Goal: Contribute content: Contribute content

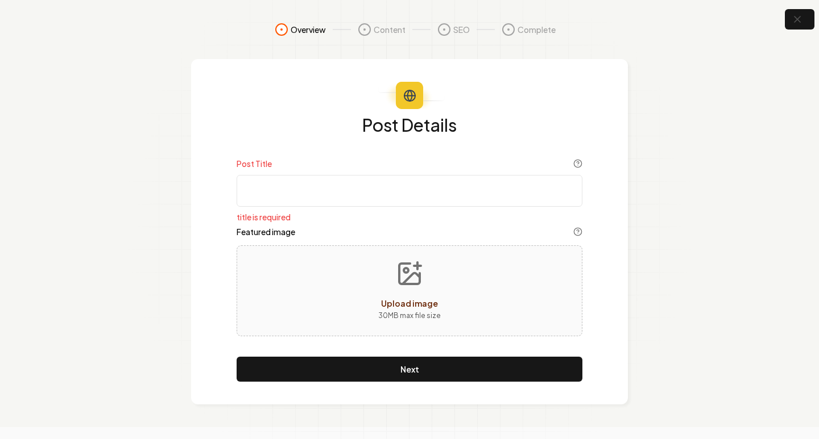
click at [410, 194] on input "Post Title" at bounding box center [410, 191] width 346 height 32
paste input "Experience the WOW Moment with Orange Tree Cleaners in [GEOGRAPHIC_DATA] 🌟🧼"
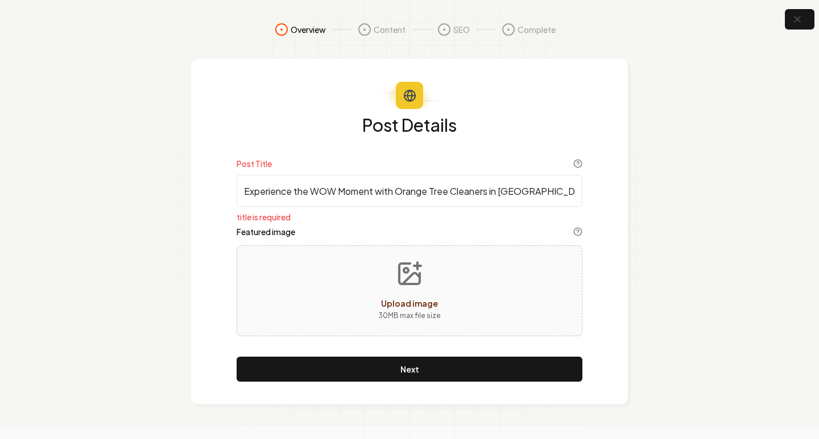
type input "Experience the WOW Moment with Orange Tree Cleaners in [GEOGRAPHIC_DATA] 🌟🧼"
click at [408, 280] on icon "Upload image" at bounding box center [411, 278] width 17 height 11
type input "**********"
click at [570, 197] on input "Experience the WOW Moment with Orange Tree Cleaners in [GEOGRAPHIC_DATA] 🌟🧼" at bounding box center [410, 191] width 346 height 32
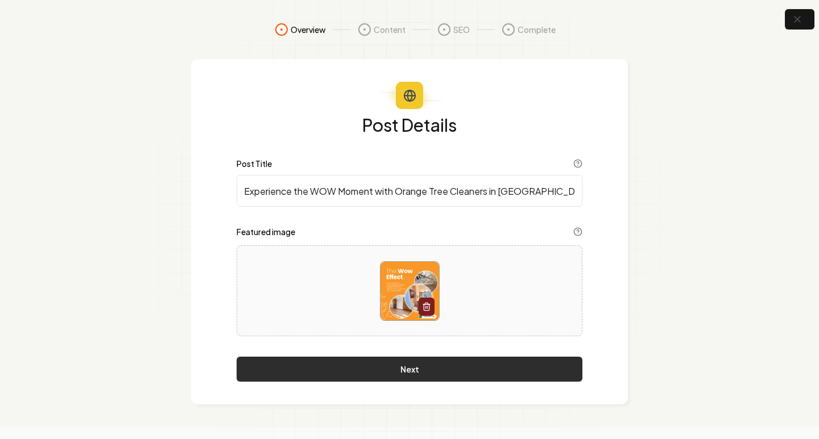
type input "Experience the WOW Moment with Orange Tree Cleaners in [GEOGRAPHIC_DATA]"
click at [456, 370] on button "Next" at bounding box center [410, 369] width 346 height 25
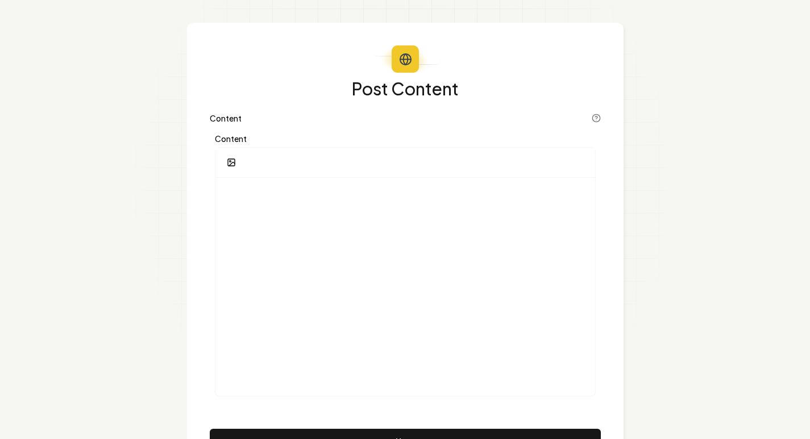
scroll to position [97, 0]
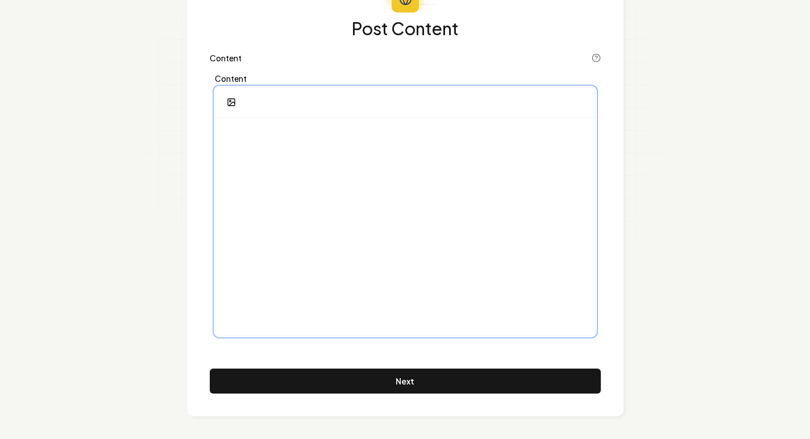
click at [466, 228] on div at bounding box center [405, 227] width 380 height 218
click at [398, 140] on p "**********" at bounding box center [406, 135] width 362 height 16
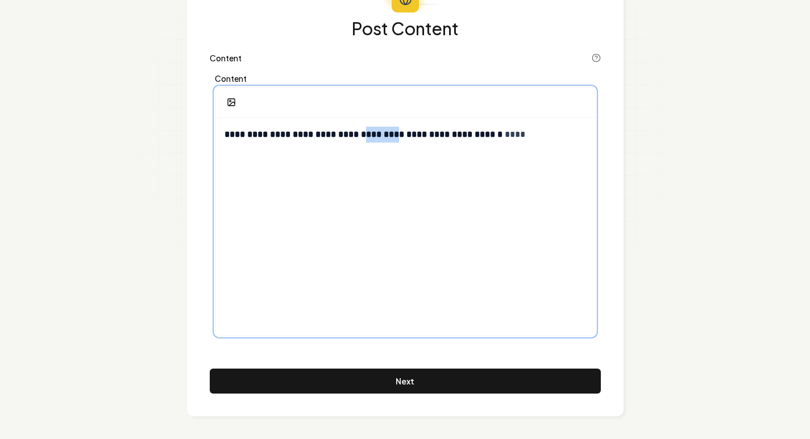
click at [398, 140] on p "**********" at bounding box center [406, 135] width 362 height 16
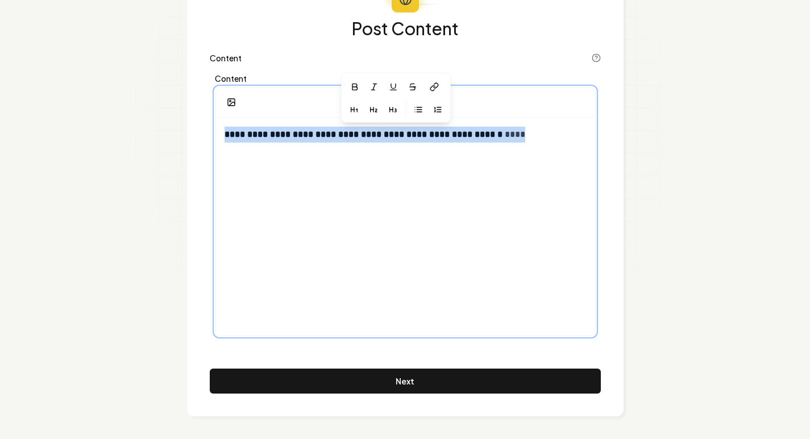
click at [398, 140] on p "**********" at bounding box center [406, 135] width 362 height 16
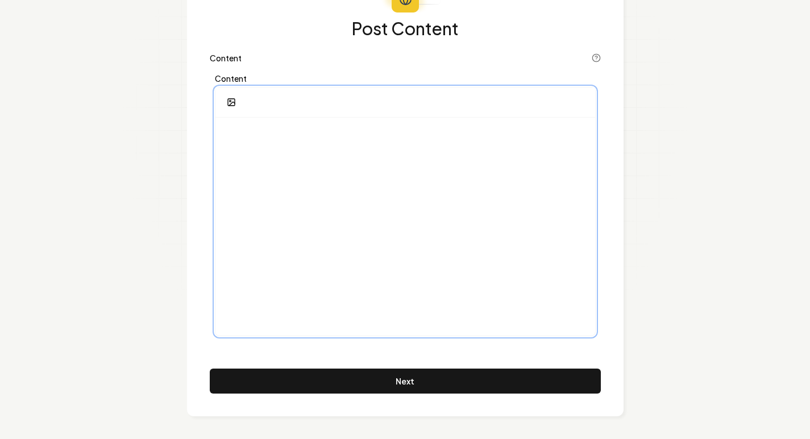
drag, startPoint x: 329, startPoint y: 120, endPoint x: 318, endPoint y: 143, distance: 25.2
click at [329, 121] on div at bounding box center [405, 227] width 380 height 218
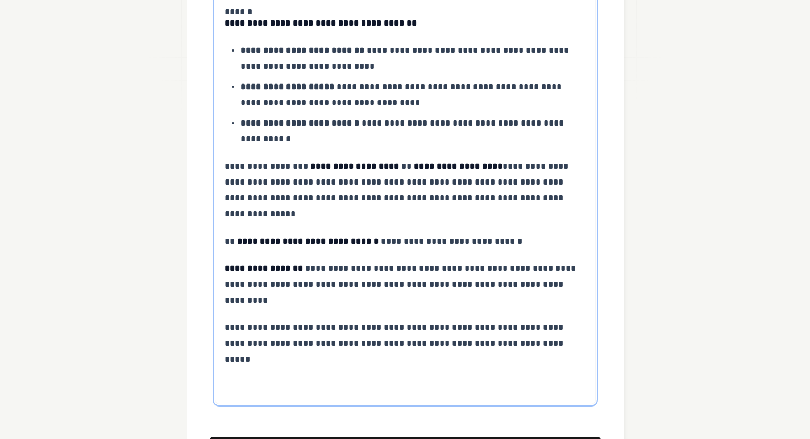
scroll to position [351, 0]
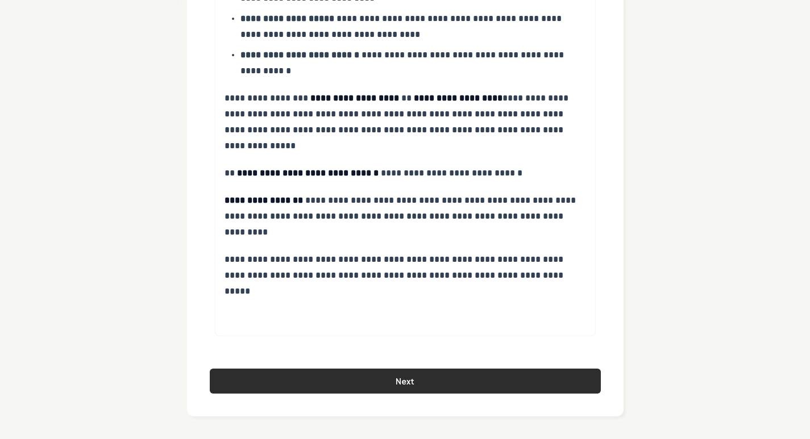
click at [475, 385] on button "Next" at bounding box center [405, 381] width 391 height 25
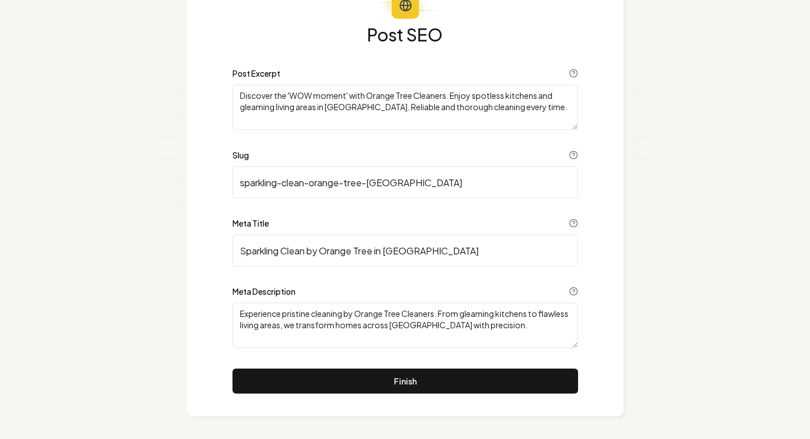
scroll to position [90, 0]
click at [318, 114] on textarea "Discover the 'WOW moment' with Orange Tree Cleaners. Enjoy spotless kitchens an…" at bounding box center [406, 107] width 346 height 45
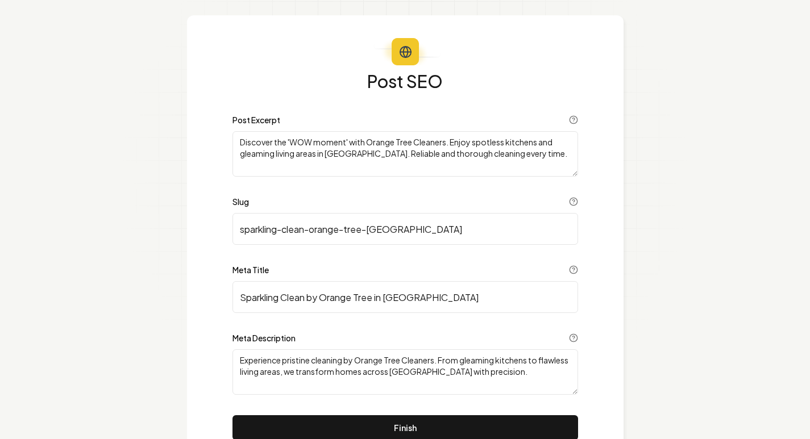
scroll to position [0, 0]
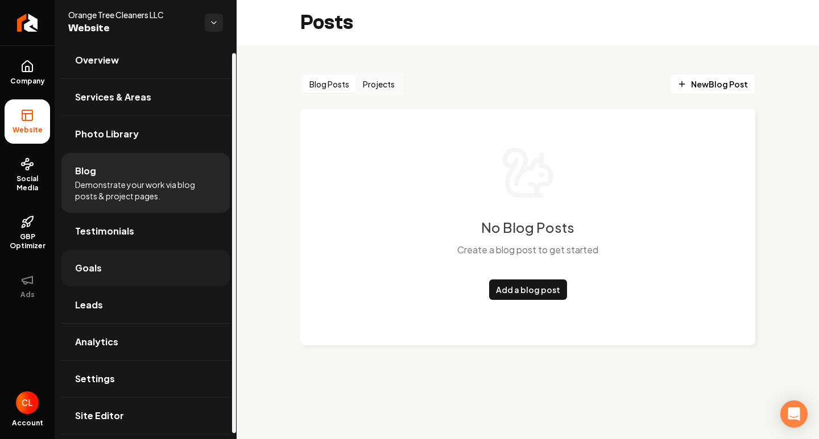
scroll to position [13, 0]
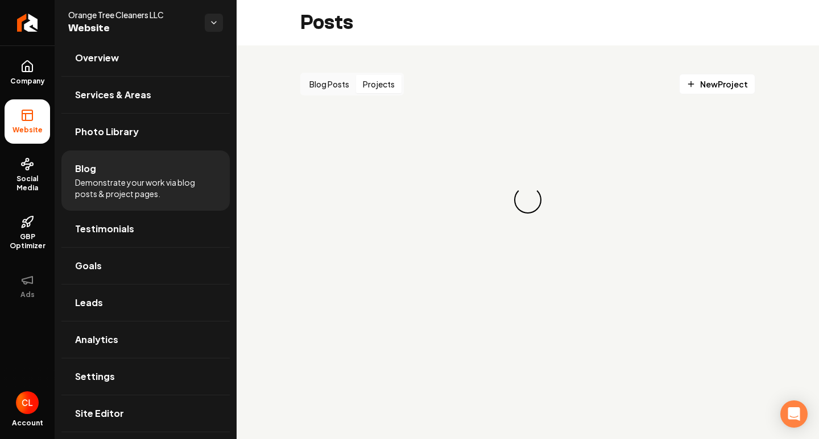
click at [378, 80] on button "Projects" at bounding box center [378, 84] width 45 height 18
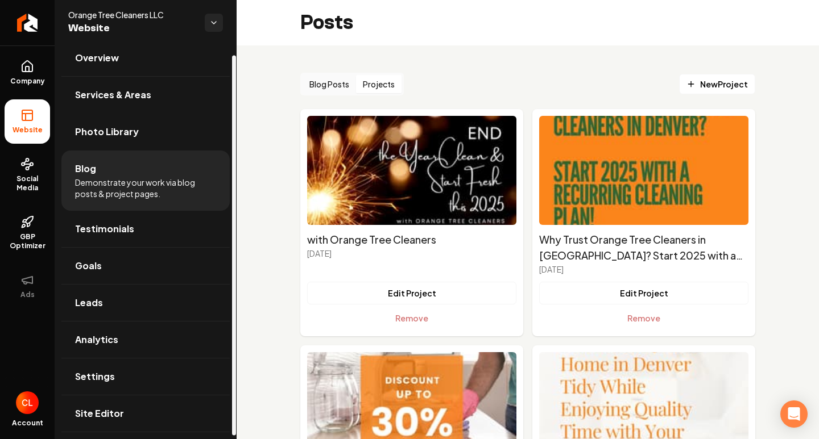
scroll to position [0, 0]
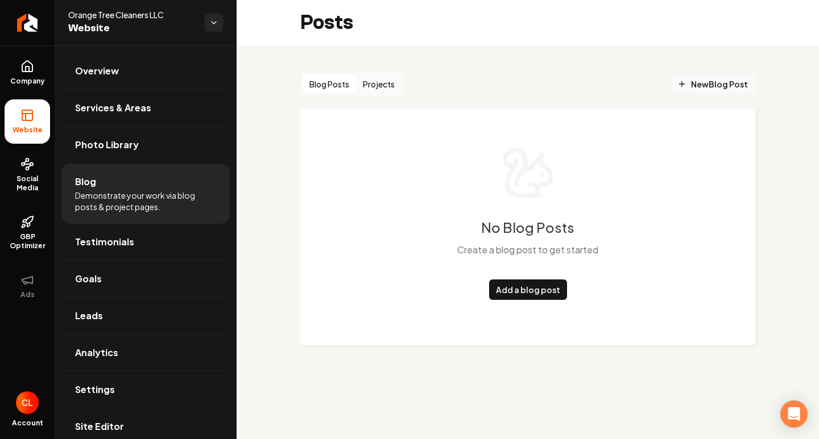
click at [708, 84] on span "New Blog Post" at bounding box center [712, 84] width 71 height 12
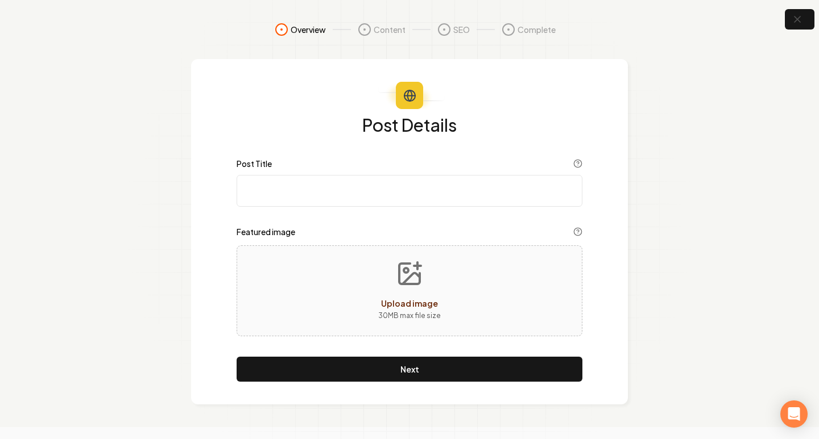
click at [424, 195] on input "Post Title" at bounding box center [410, 191] width 346 height 32
paste input "Experience the WOW Moment with Orange Tree Cleaners in [GEOGRAPHIC_DATA]"
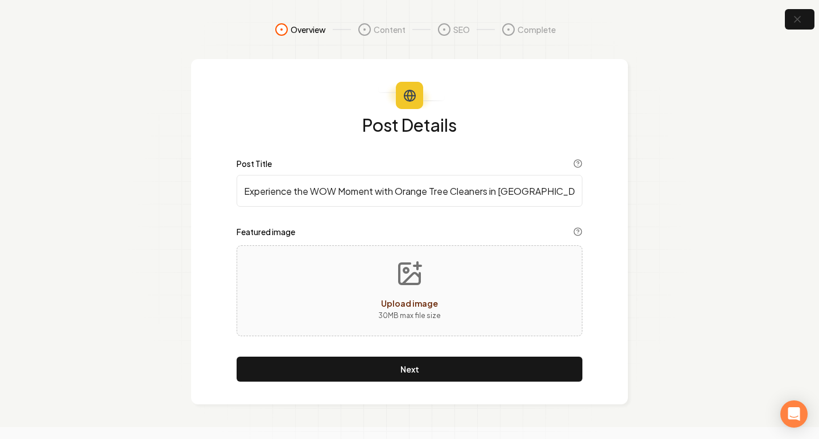
type input "Experience the WOW Moment with Orange Tree Cleaners in [GEOGRAPHIC_DATA]"
click at [421, 300] on span "Upload image" at bounding box center [409, 303] width 57 height 10
type input "**********"
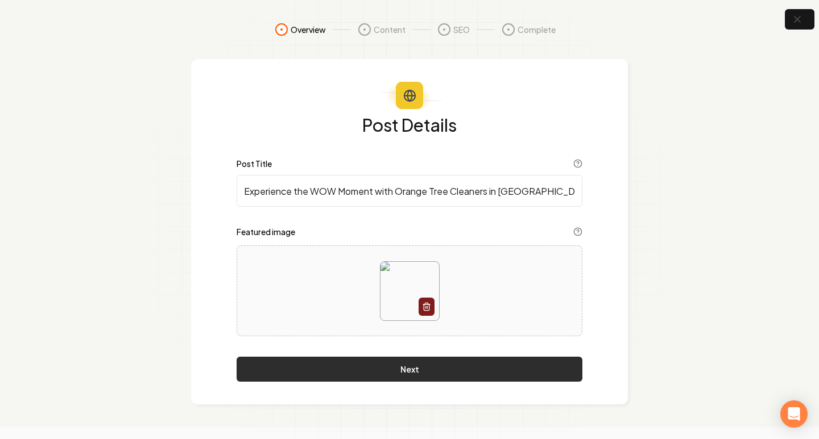
click at [434, 364] on button "Next" at bounding box center [410, 369] width 346 height 25
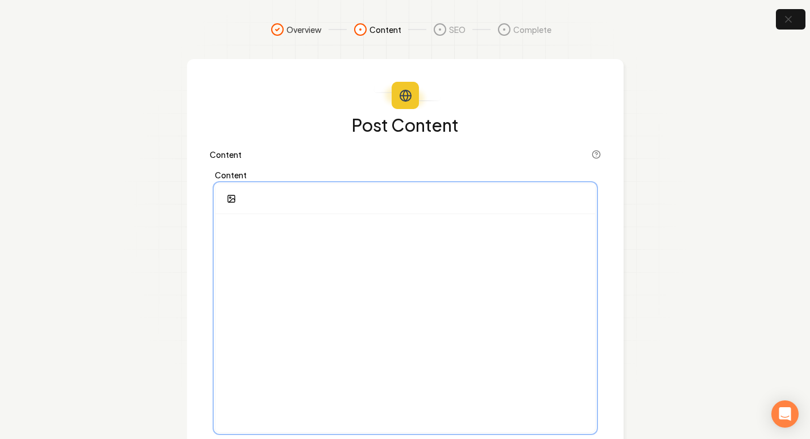
click at [366, 224] on p at bounding box center [406, 231] width 362 height 16
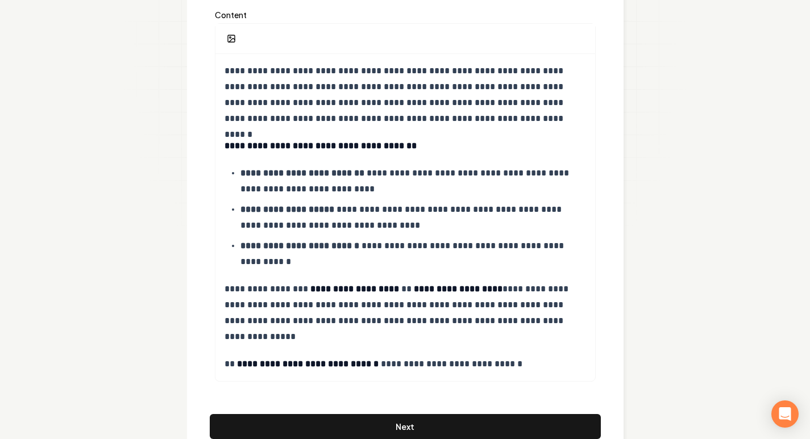
scroll to position [206, 0]
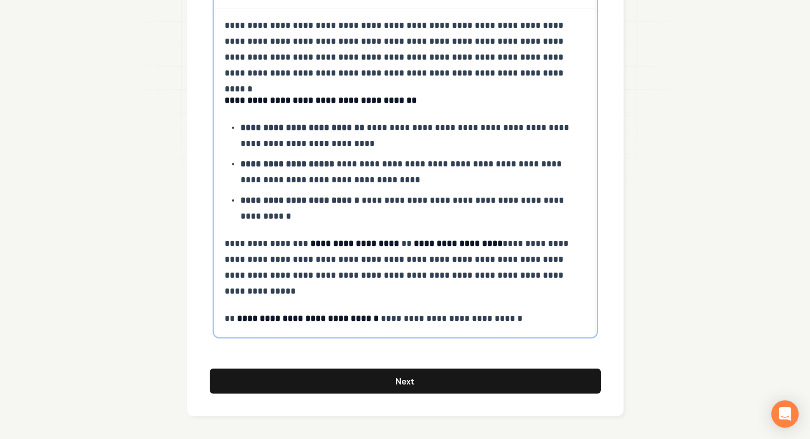
click at [536, 320] on p "**********" at bounding box center [406, 319] width 362 height 16
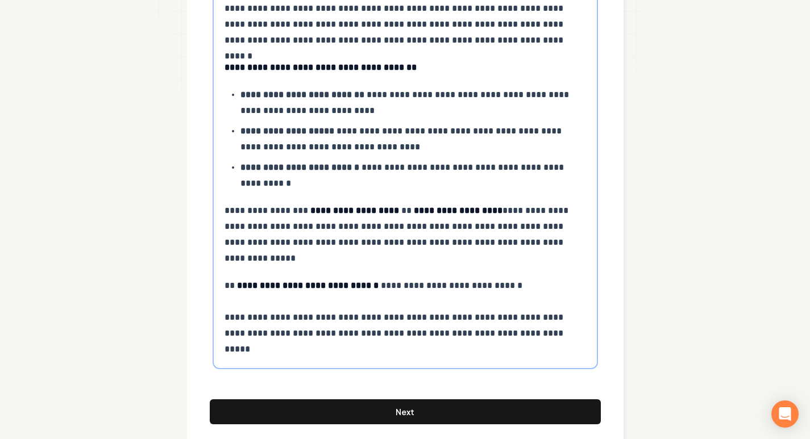
scroll to position [269, 0]
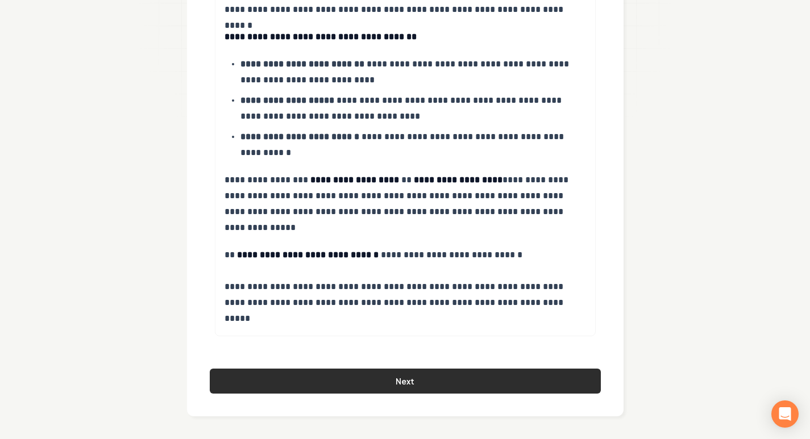
click at [472, 383] on button "Next" at bounding box center [405, 381] width 391 height 25
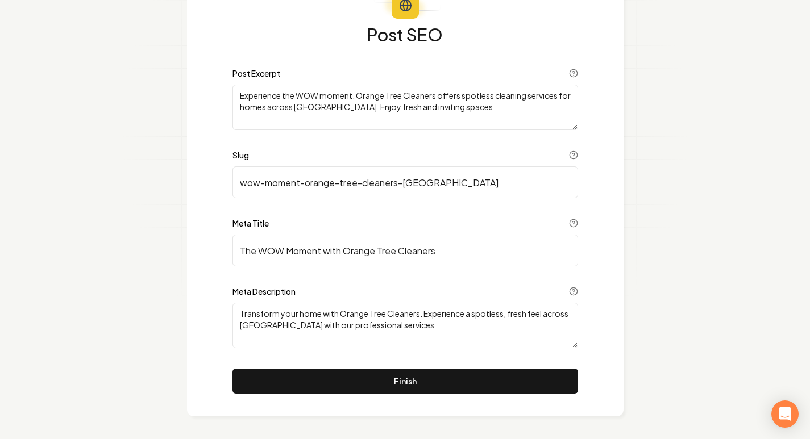
scroll to position [90, 0]
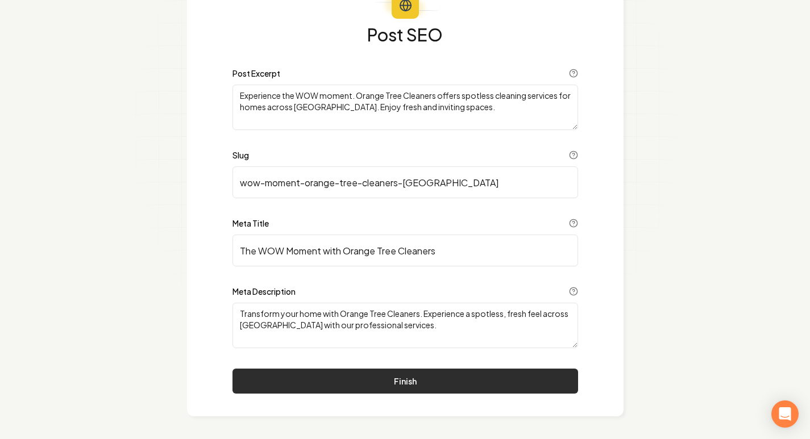
click at [451, 381] on button "Finish" at bounding box center [406, 381] width 346 height 25
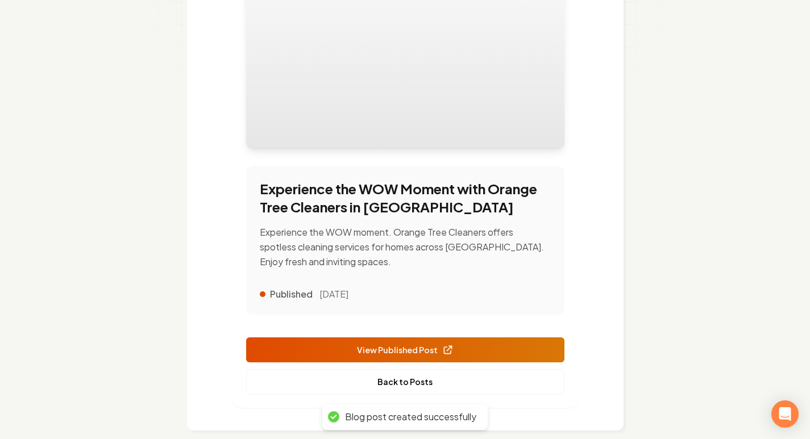
scroll to position [318, 0]
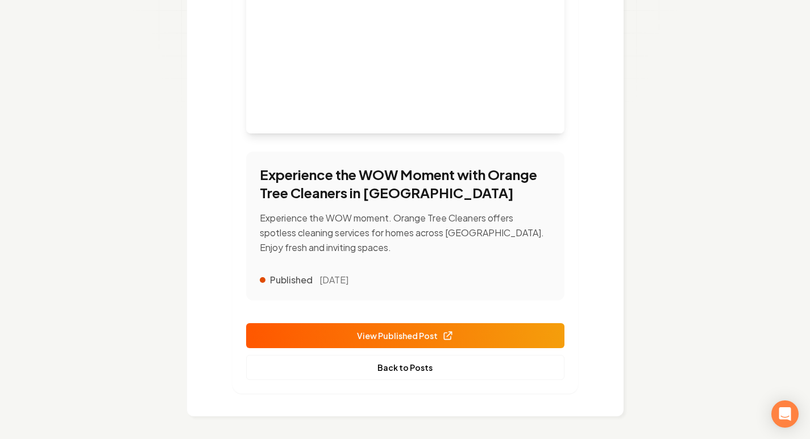
click at [423, 342] on span "View Published Post" at bounding box center [405, 336] width 97 height 12
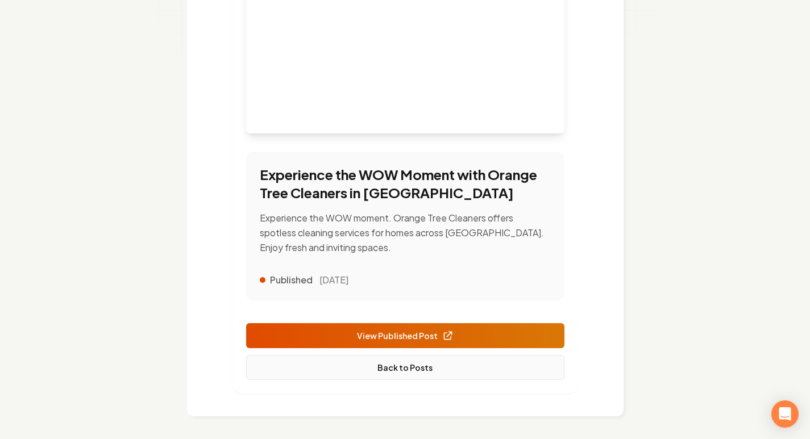
click at [421, 380] on link "Back to Posts" at bounding box center [405, 367] width 318 height 25
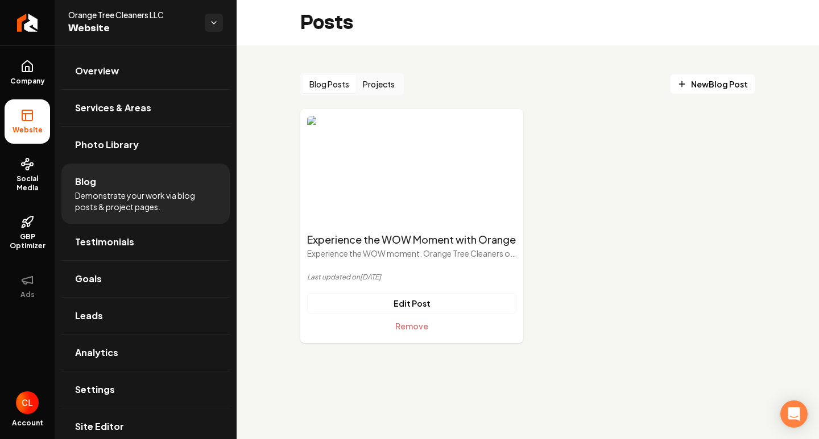
click at [386, 85] on button "Projects" at bounding box center [378, 84] width 45 height 18
click at [333, 83] on button "Blog Posts" at bounding box center [328, 84] width 53 height 18
click at [412, 324] on button "Remove" at bounding box center [411, 326] width 209 height 20
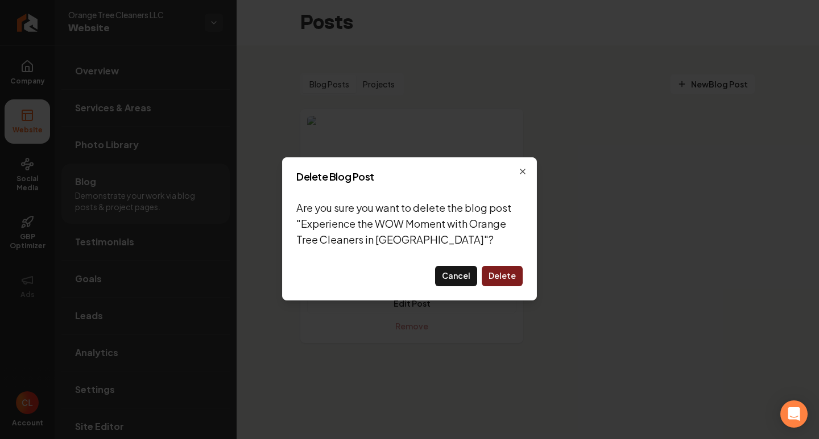
click at [508, 271] on button "Delete" at bounding box center [502, 276] width 41 height 20
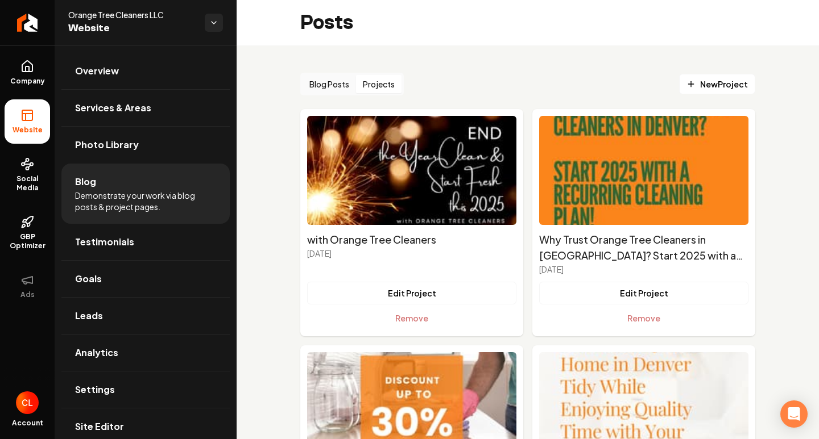
click at [380, 77] on button "Projects" at bounding box center [378, 84] width 45 height 18
click at [710, 82] on span "New Project" at bounding box center [716, 84] width 61 height 12
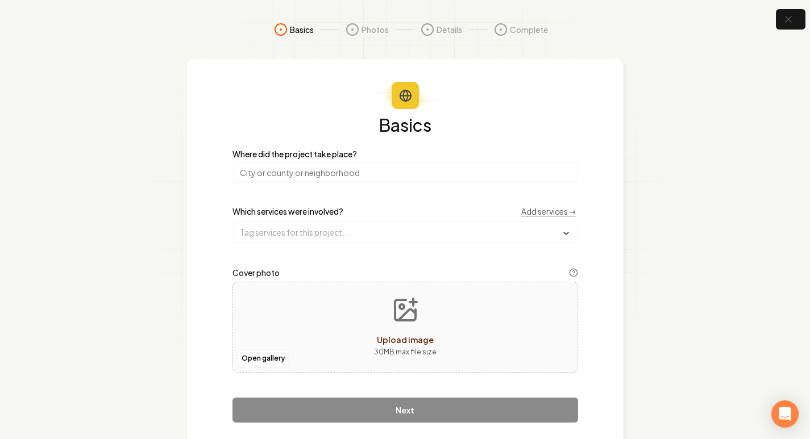
click at [407, 152] on label "Where did the project take place?" at bounding box center [406, 154] width 346 height 8
click at [395, 175] on input "search" at bounding box center [406, 173] width 346 height 20
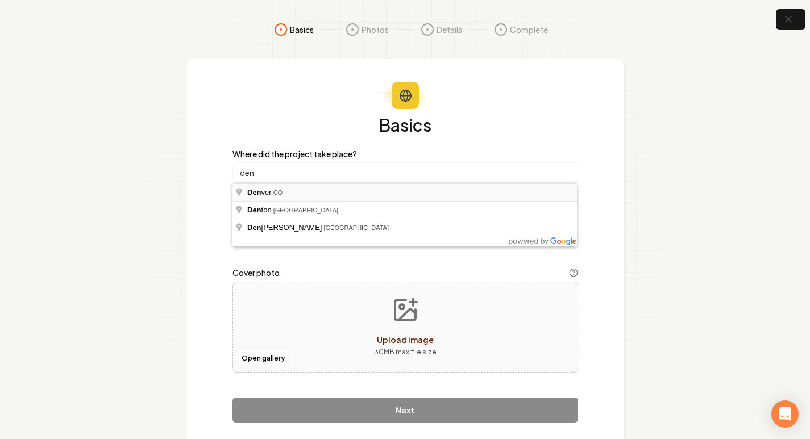
type input "Denver, CO"
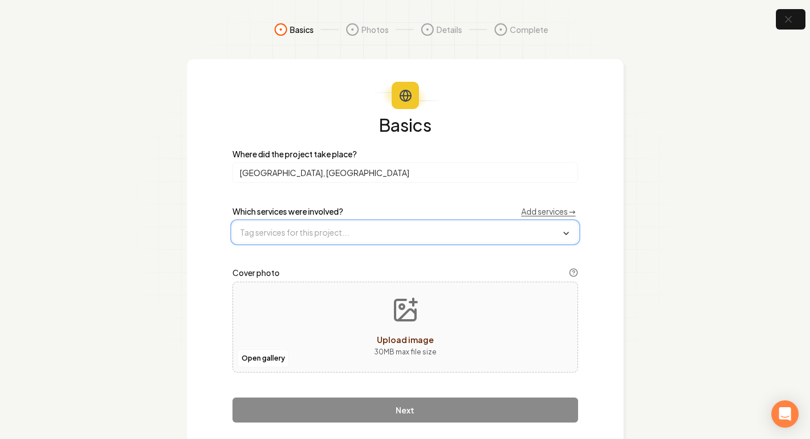
click at [292, 223] on input "text" at bounding box center [405, 232] width 345 height 20
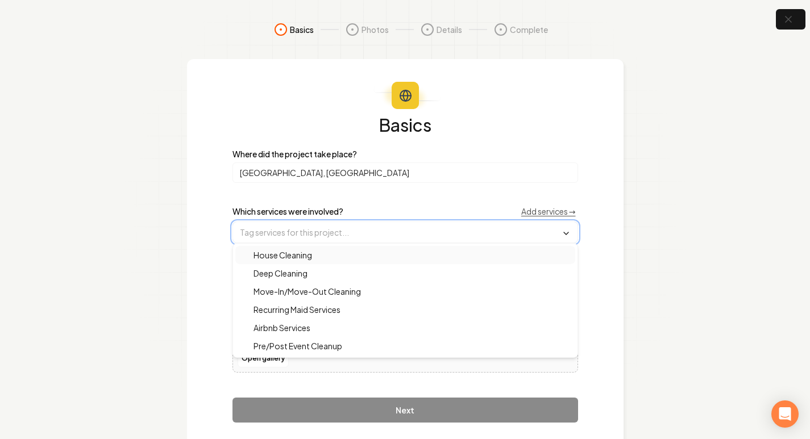
click at [299, 253] on span "House Cleaning" at bounding box center [276, 255] width 72 height 11
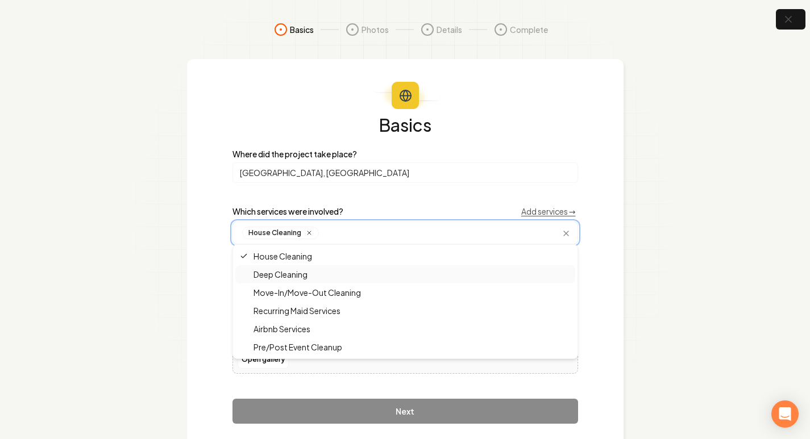
drag, startPoint x: 291, startPoint y: 272, endPoint x: 296, endPoint y: 289, distance: 17.8
click at [291, 273] on span "Deep Cleaning" at bounding box center [274, 274] width 68 height 11
click at [296, 291] on span "Move-In/Move-Out Cleaning" at bounding box center [300, 292] width 121 height 11
click at [297, 308] on span "Recurring Maid Services" at bounding box center [290, 310] width 101 height 11
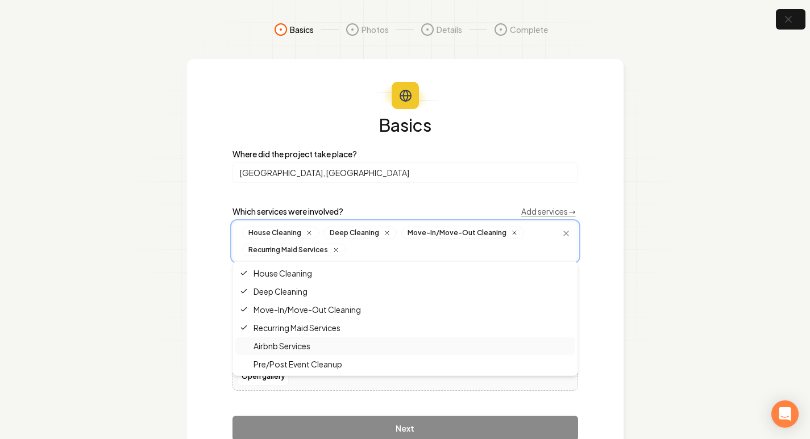
click at [287, 345] on span "Airbnb Services" at bounding box center [275, 346] width 71 height 11
click at [295, 366] on span "Pre/Post Event Cleanup" at bounding box center [291, 364] width 102 height 11
click at [708, 338] on section "Basics Photos Details Complete Basics Where did the project take place? Denver,…" at bounding box center [405, 243] width 810 height 487
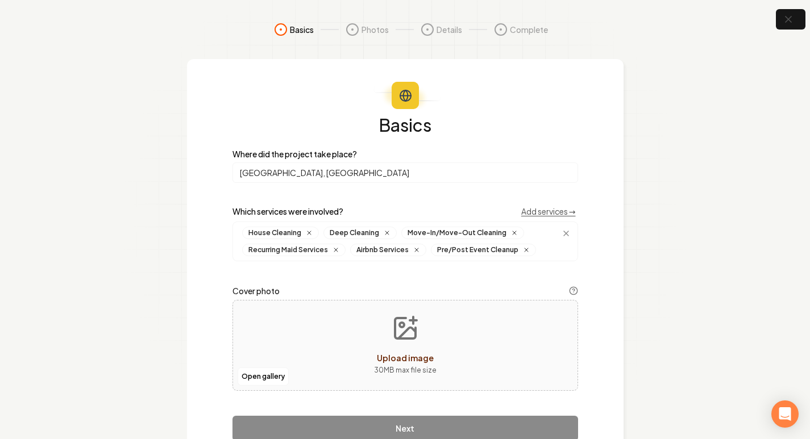
click at [421, 325] on button "Upload image 30 MB max file size" at bounding box center [405, 346] width 81 height 80
type input "**********"
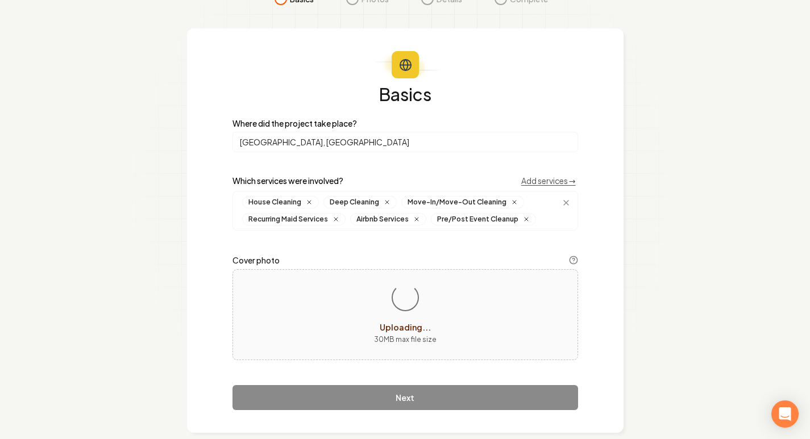
scroll to position [47, 0]
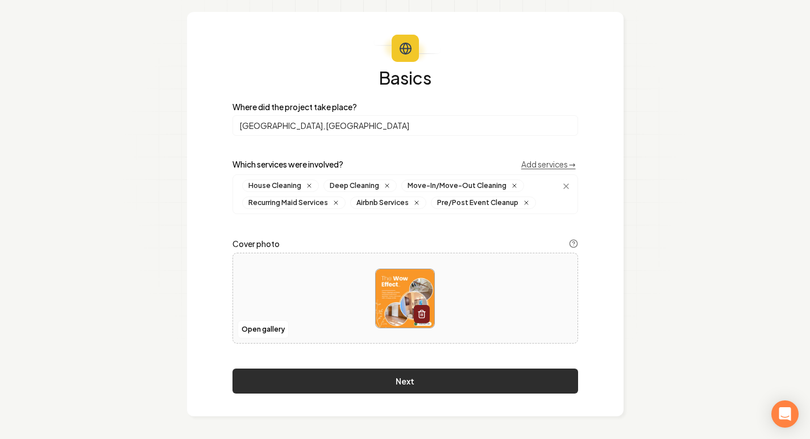
click at [436, 375] on button "Next" at bounding box center [406, 381] width 346 height 25
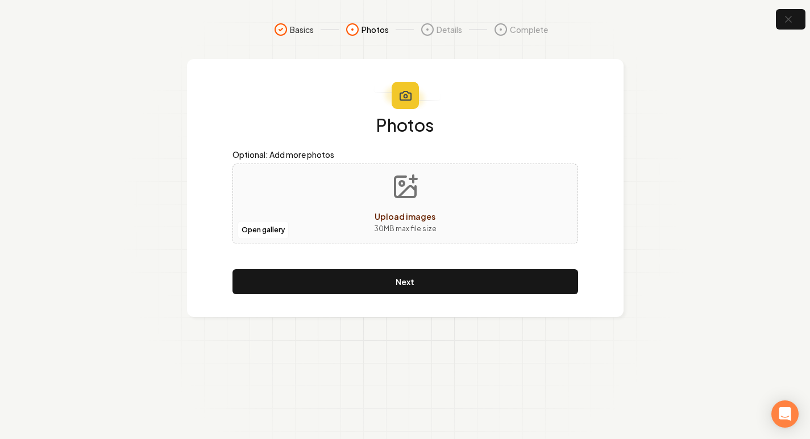
scroll to position [0, 0]
click at [406, 217] on span "Upload images" at bounding box center [409, 217] width 61 height 10
type input "**********"
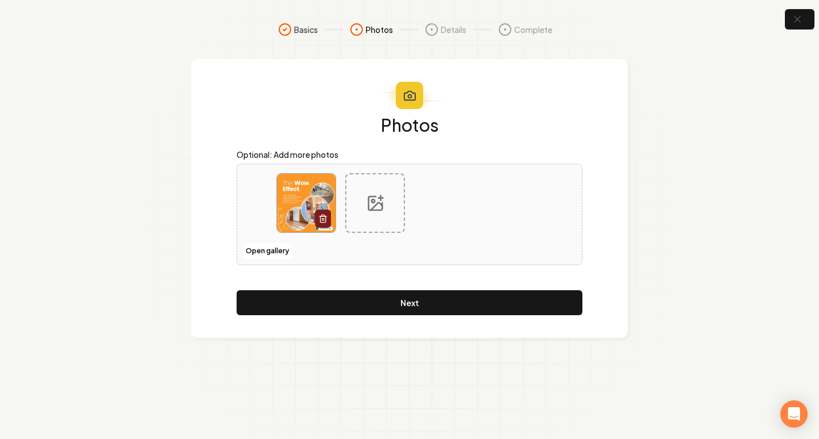
click at [325, 220] on icon "button" at bounding box center [322, 218] width 9 height 9
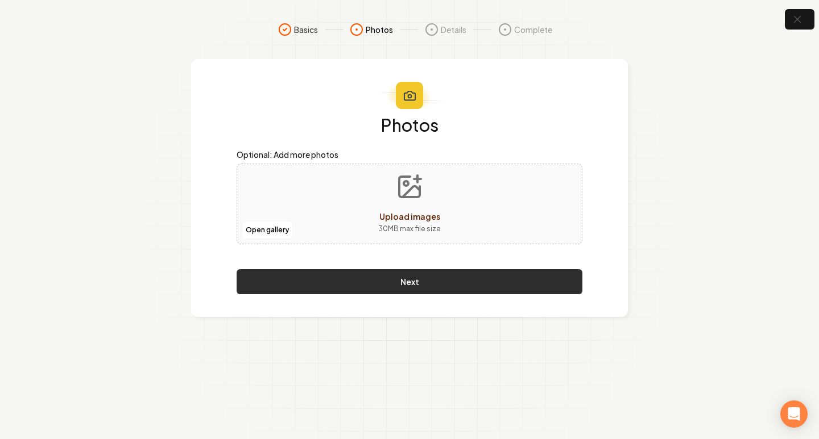
click at [398, 282] on button "Next" at bounding box center [410, 281] width 346 height 25
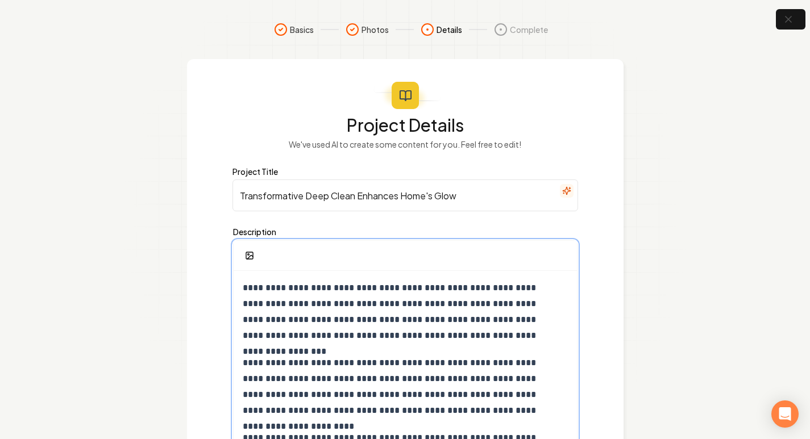
click at [429, 346] on div "**********" at bounding box center [405, 432] width 343 height 323
click at [429, 345] on div "**********" at bounding box center [405, 432] width 343 height 323
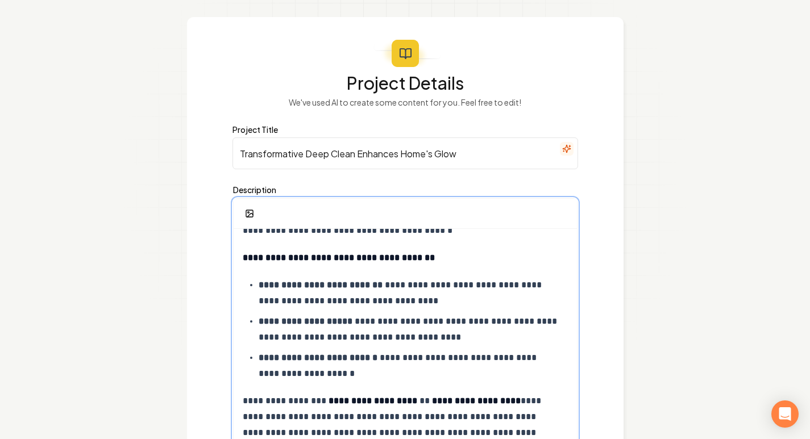
scroll to position [88, 0]
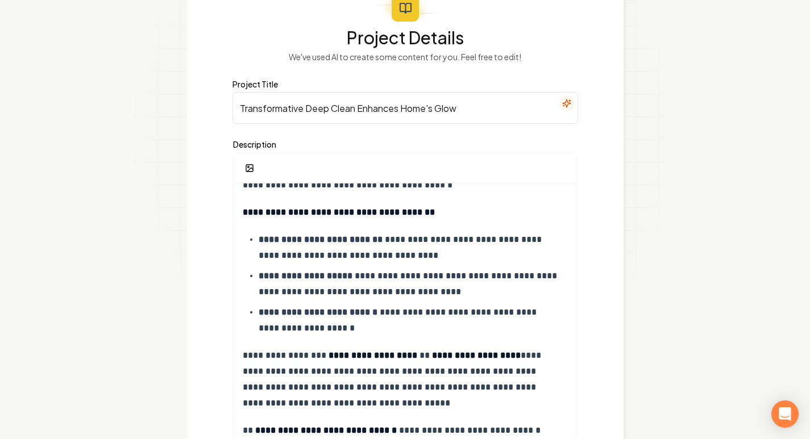
click at [335, 108] on input "Transformative Deep Clean Enhances Home's Glow" at bounding box center [406, 108] width 346 height 32
paste input "Experience the WOW Moment with Orange Tree Cleaners in [GEOGRAPHIC_DATA] 🌟🧼"
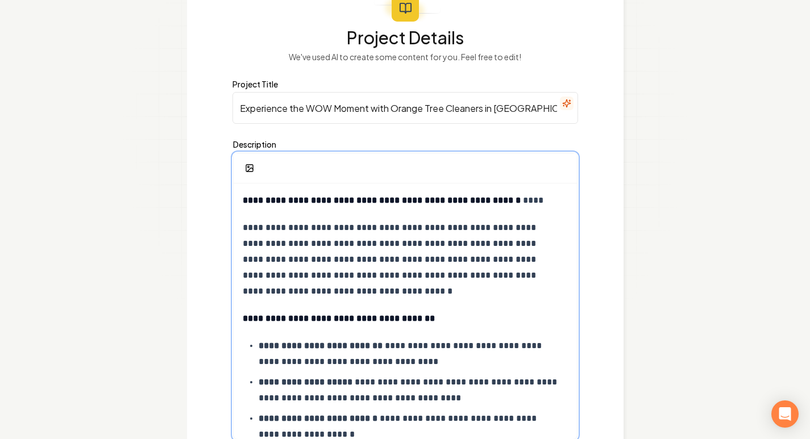
click at [365, 203] on strong "**********" at bounding box center [382, 200] width 278 height 9
click at [365, 202] on strong "**********" at bounding box center [382, 200] width 278 height 9
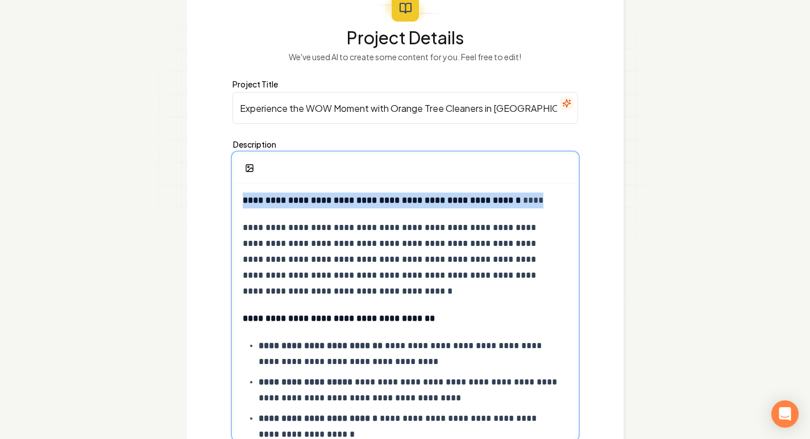
click at [365, 202] on strong "**********" at bounding box center [382, 200] width 278 height 9
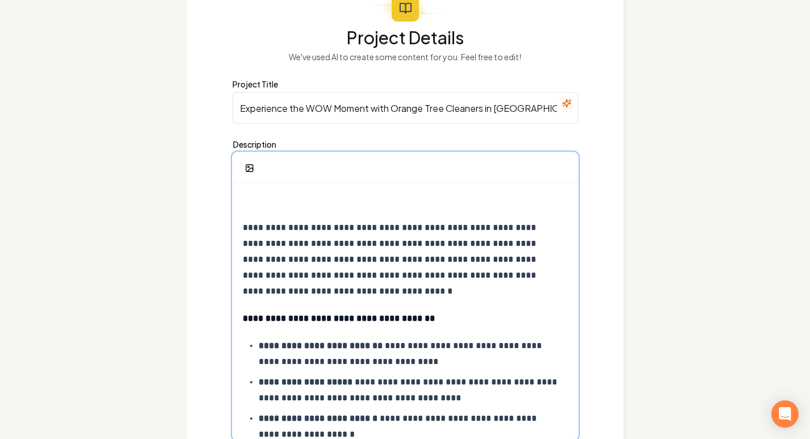
click at [243, 227] on p "**********" at bounding box center [401, 260] width 317 height 80
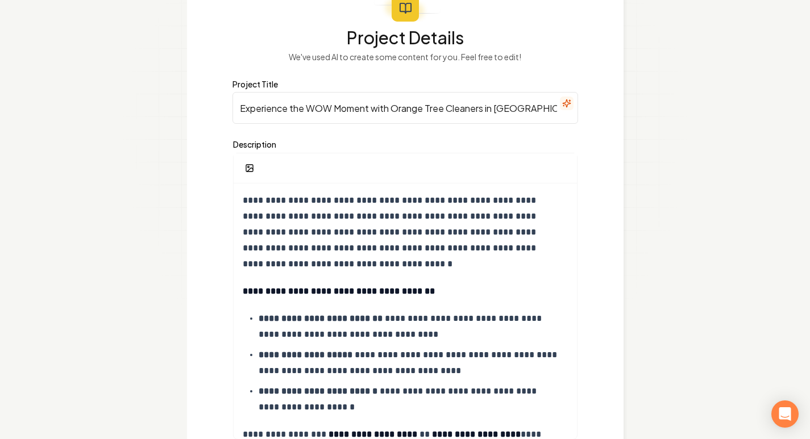
click at [553, 107] on input "Experience the WOW Moment with Orange Tree Cleaners in [GEOGRAPHIC_DATA] 🌟🧼" at bounding box center [406, 108] width 346 height 32
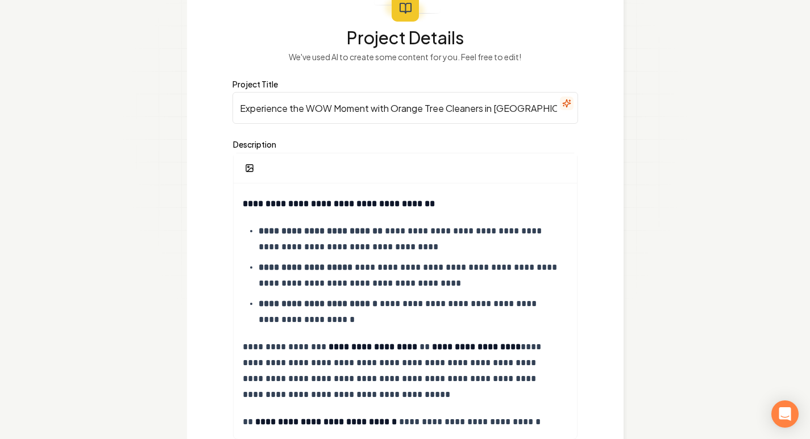
scroll to position [173, 0]
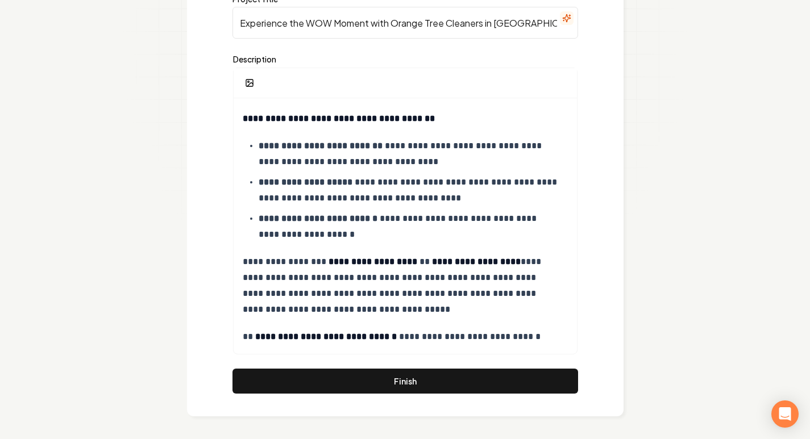
type input "Experience the WOW Moment with Orange Tree Cleaners in [GEOGRAPHIC_DATA]"
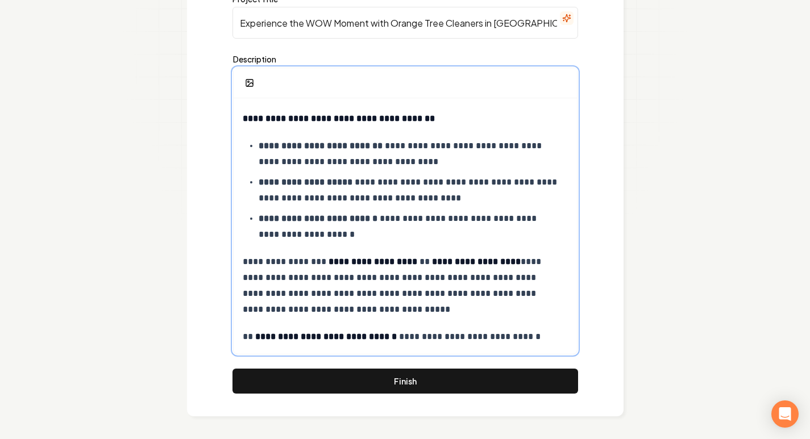
click at [531, 341] on p "**********" at bounding box center [401, 337] width 317 height 16
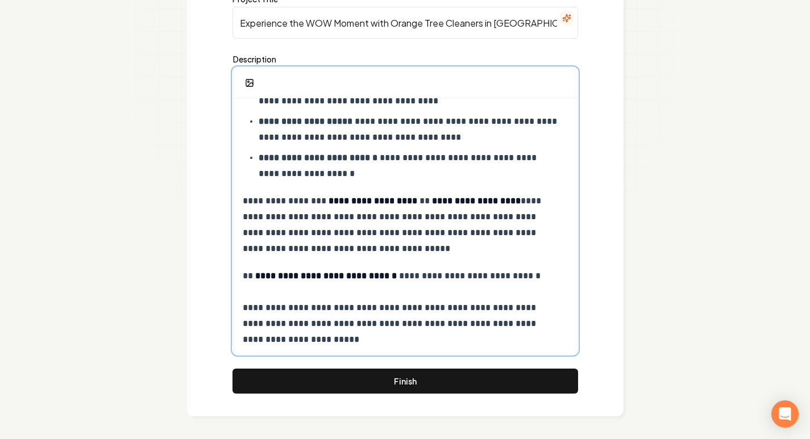
scroll to position [151, 0]
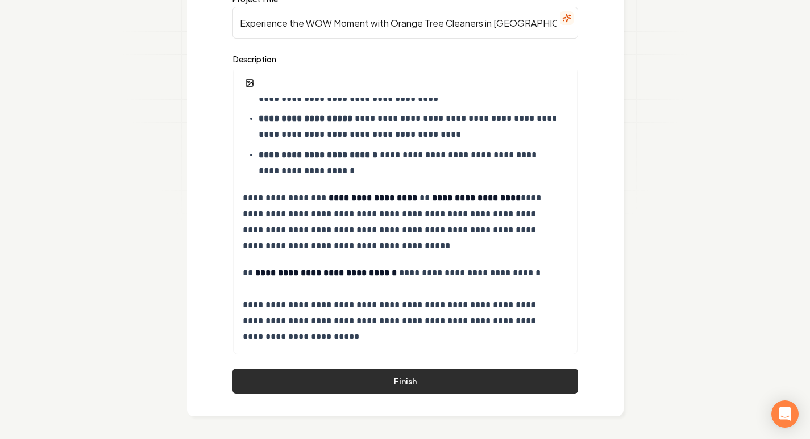
click at [396, 383] on button "Finish" at bounding box center [406, 381] width 346 height 25
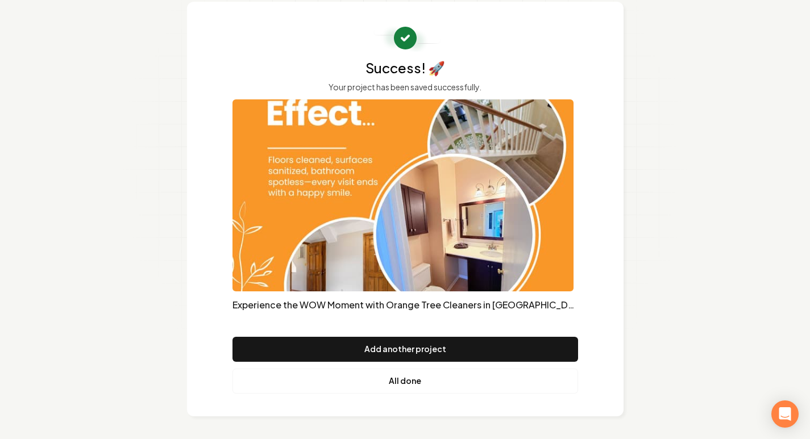
scroll to position [57, 0]
click at [396, 383] on link "All done" at bounding box center [406, 381] width 346 height 25
